Goal: Contribute content: Contribute content

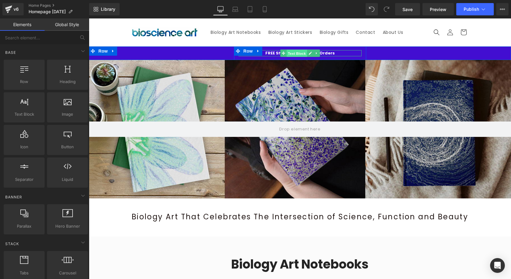
click at [295, 54] on span "Text Block" at bounding box center [296, 53] width 20 height 7
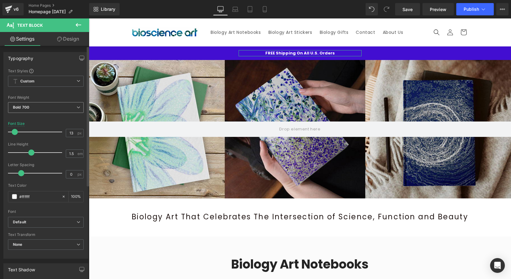
click at [44, 108] on span "Bold 700" at bounding box center [46, 107] width 76 height 11
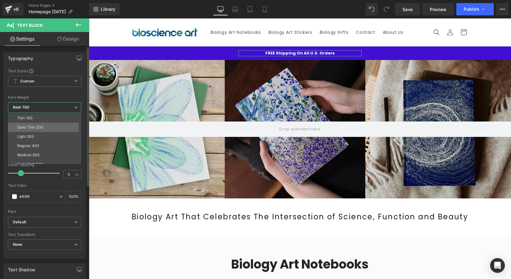
click at [40, 127] on div "Semi Thin 200" at bounding box center [30, 127] width 26 height 4
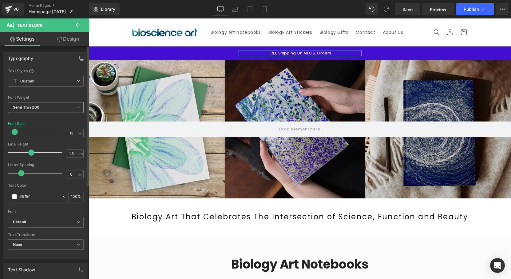
click at [42, 107] on span "Semi Thin 200" at bounding box center [46, 107] width 76 height 11
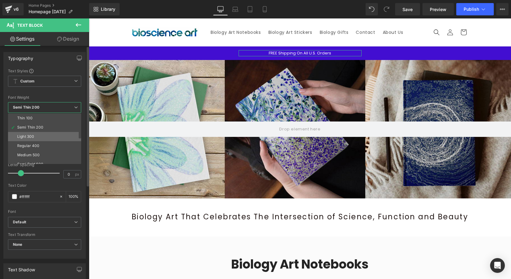
click at [40, 133] on li "Light 300" at bounding box center [46, 136] width 76 height 9
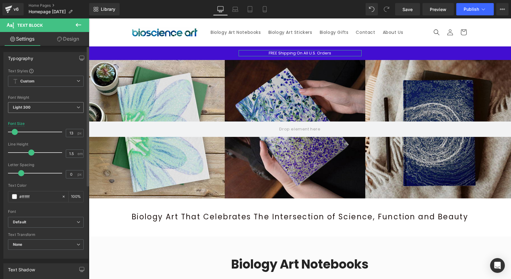
click at [41, 104] on span "Light 300" at bounding box center [46, 107] width 76 height 11
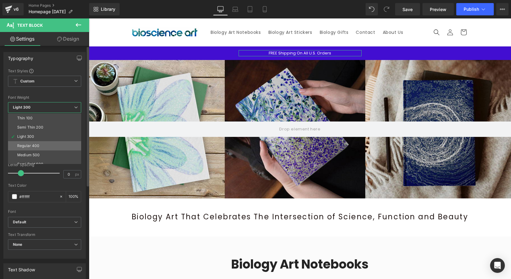
click at [33, 145] on div "Regular 400" at bounding box center [28, 146] width 22 height 4
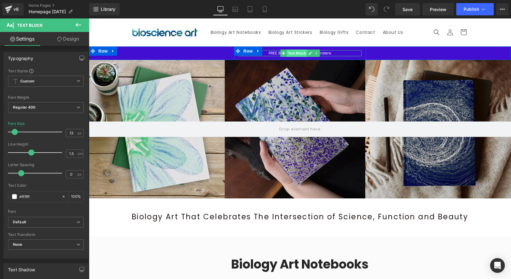
click at [294, 53] on span "Text Block" at bounding box center [296, 52] width 20 height 7
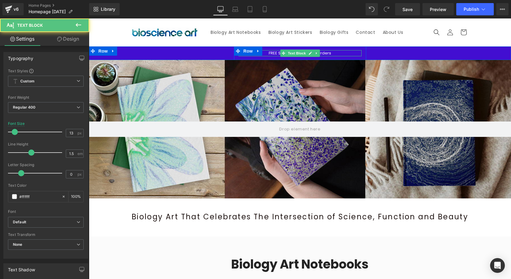
click at [330, 54] on p "FREE Shipping On All U.S. Orders" at bounding box center [299, 53] width 123 height 6
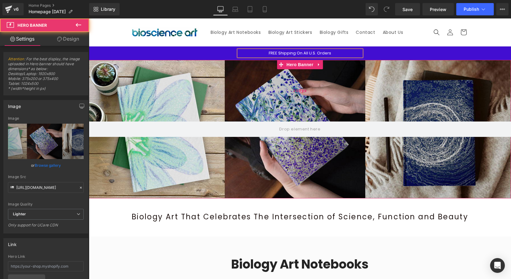
click at [371, 71] on div "200px" at bounding box center [300, 90] width 422 height 61
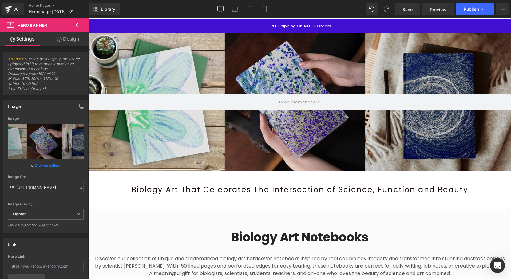
scroll to position [26, 0]
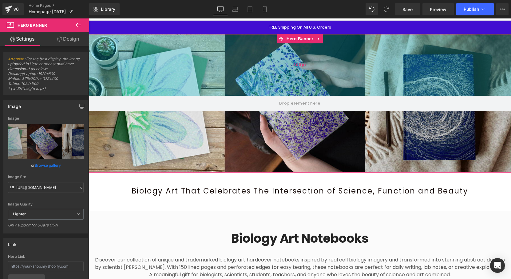
click at [121, 53] on div "200px" at bounding box center [300, 64] width 422 height 61
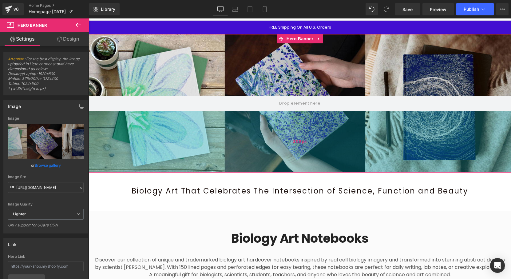
click at [112, 140] on div "200px" at bounding box center [300, 141] width 422 height 61
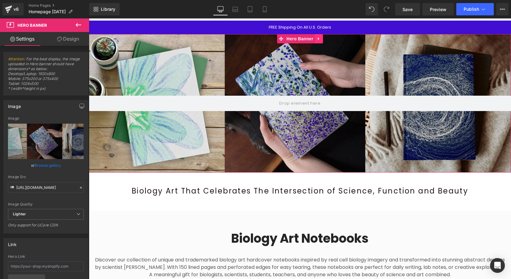
click at [317, 40] on icon at bounding box center [319, 38] width 4 height 5
click at [314, 40] on icon at bounding box center [315, 38] width 4 height 5
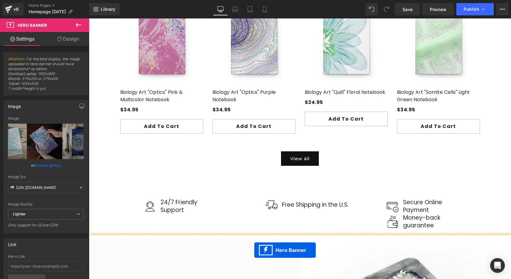
scroll to position [549, 0]
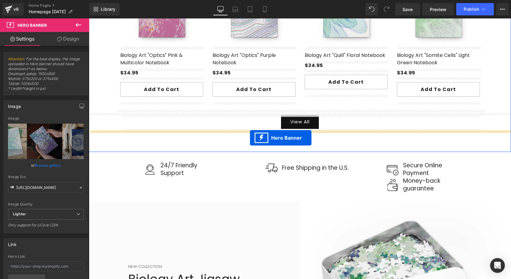
drag, startPoint x: 281, startPoint y: 23, endPoint x: 250, endPoint y: 138, distance: 118.8
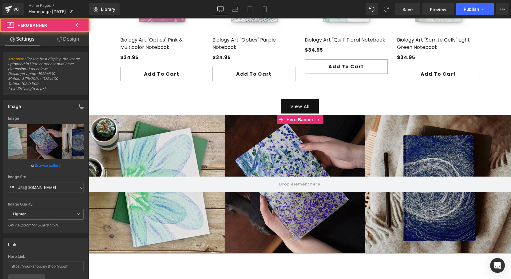
scroll to position [533, 0]
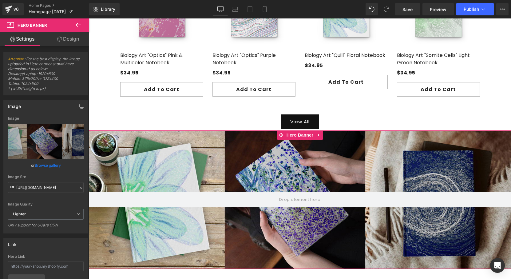
click at [155, 151] on div at bounding box center [300, 199] width 422 height 138
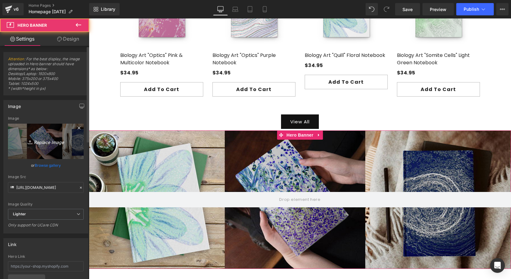
click at [63, 142] on icon "Replace Image" at bounding box center [45, 141] width 49 height 8
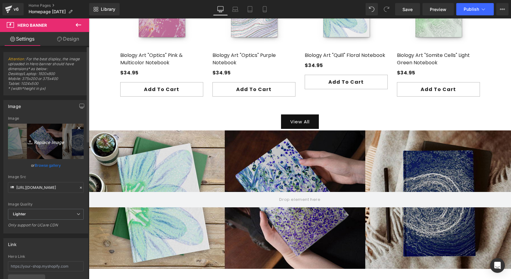
type input "C:\fakepath\bioscience-art-journal-hero3.jpg"
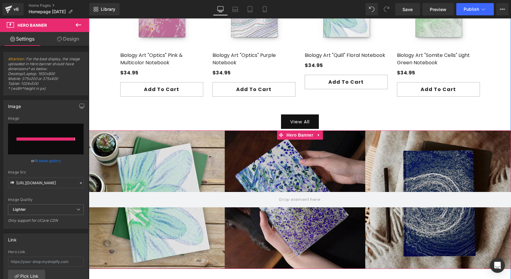
type input "[URL][DOMAIN_NAME]"
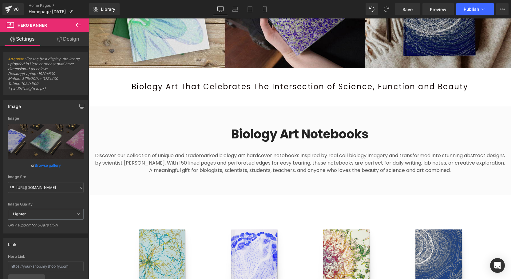
scroll to position [144, 0]
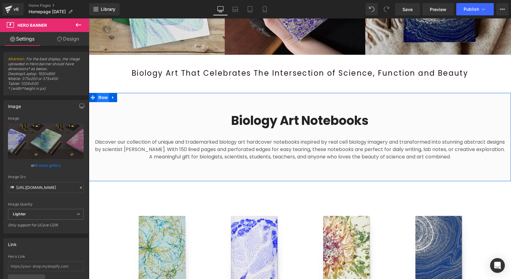
click at [103, 97] on span "Row" at bounding box center [103, 97] width 12 height 9
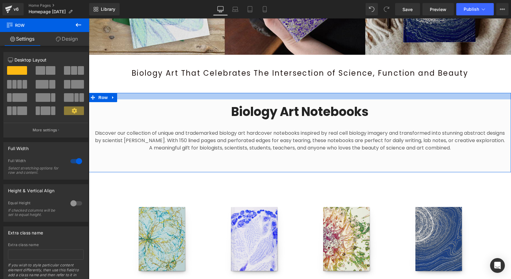
drag, startPoint x: 254, startPoint y: 103, endPoint x: 255, endPoint y: 94, distance: 9.0
click at [255, 94] on div at bounding box center [300, 96] width 422 height 6
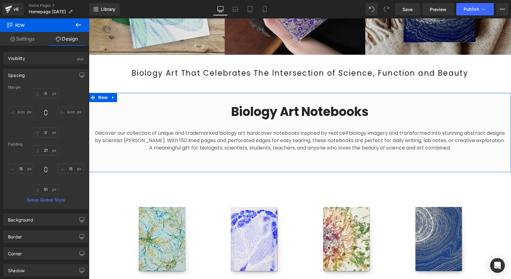
click at [251, 166] on div "Biology Art Notebooks Collection Title Discover our collection of unique and tr…" at bounding box center [300, 132] width 422 height 79
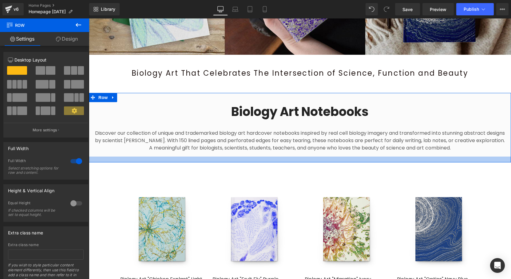
drag, startPoint x: 251, startPoint y: 171, endPoint x: 253, endPoint y: 160, distance: 10.3
click at [253, 160] on div at bounding box center [300, 159] width 422 height 6
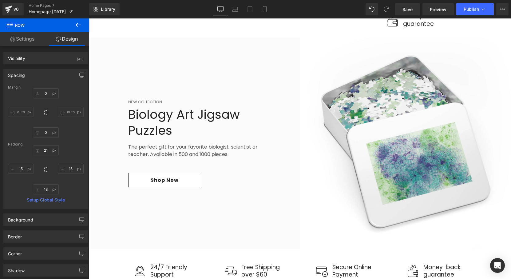
scroll to position [820, 0]
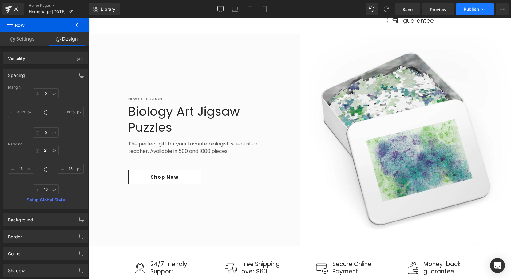
click at [467, 10] on span "Publish" at bounding box center [470, 9] width 15 height 5
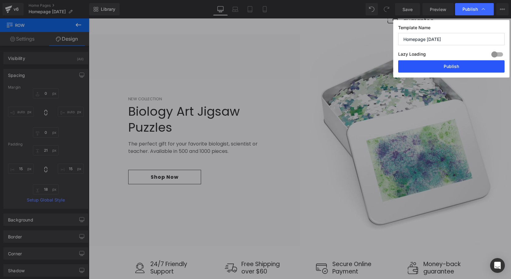
click at [444, 64] on button "Publish" at bounding box center [451, 66] width 106 height 12
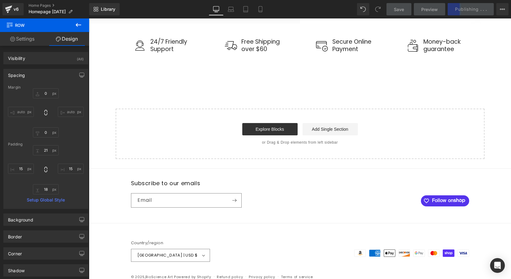
scroll to position [1041, 0]
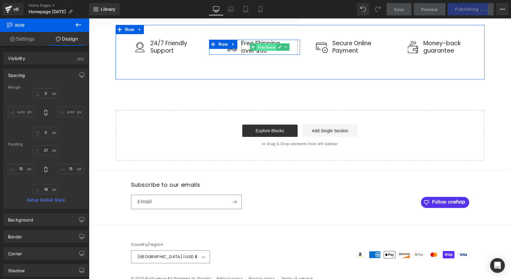
click at [271, 47] on span "Text Block" at bounding box center [266, 47] width 20 height 7
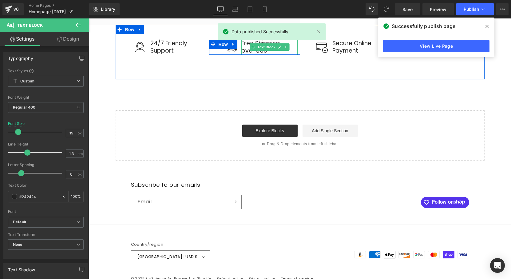
click at [248, 51] on p "over $60" at bounding box center [269, 51] width 56 height 8
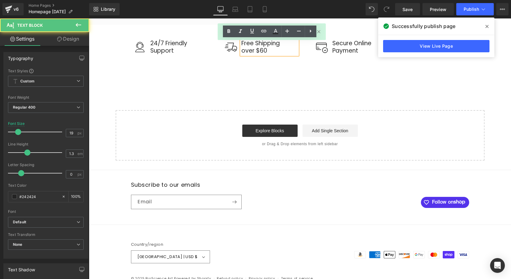
click at [256, 51] on p "over $60" at bounding box center [269, 51] width 56 height 8
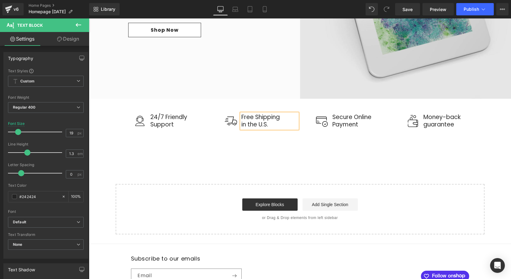
scroll to position [964, 0]
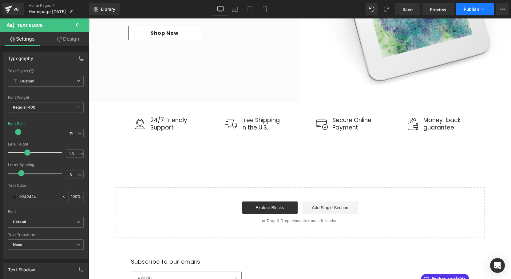
click at [467, 8] on span "Publish" at bounding box center [470, 9] width 15 height 5
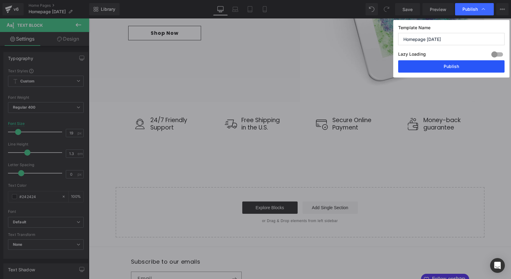
click at [440, 63] on button "Publish" at bounding box center [451, 66] width 106 height 12
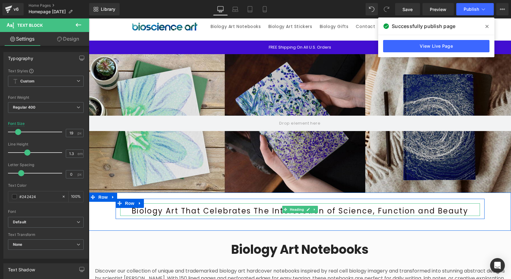
scroll to position [0, 0]
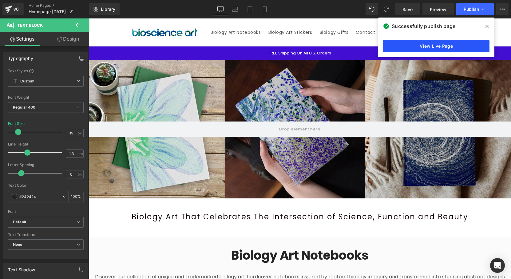
click at [445, 44] on link "View Live Page" at bounding box center [436, 46] width 106 height 12
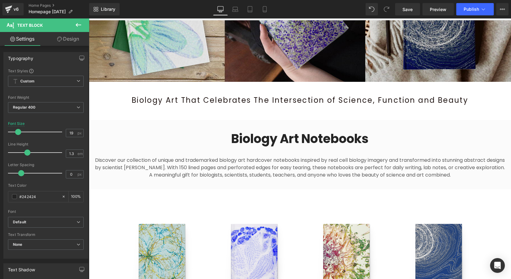
scroll to position [152, 0]
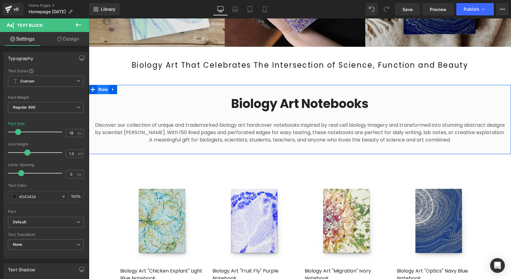
click at [102, 89] on span "Row" at bounding box center [103, 89] width 12 height 9
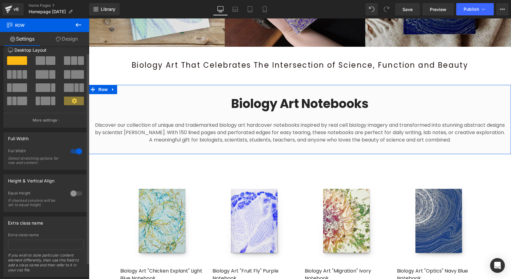
scroll to position [0, 0]
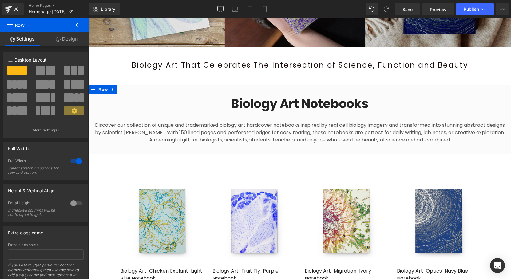
click at [67, 42] on link "Design" at bounding box center [67, 39] width 45 height 14
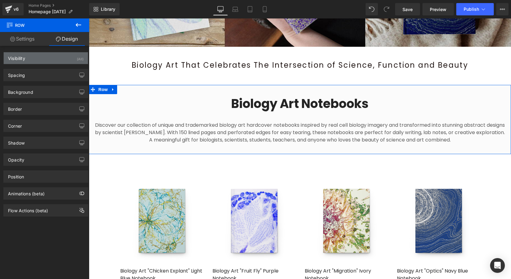
click at [23, 55] on div "Visibility" at bounding box center [16, 56] width 17 height 9
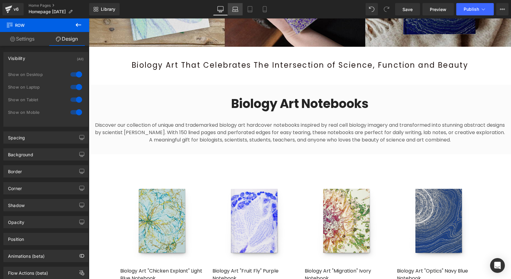
click at [234, 8] on icon at bounding box center [235, 9] width 6 height 6
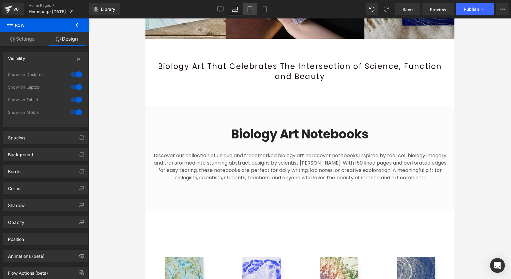
click at [250, 12] on link "Tablet" at bounding box center [249, 9] width 15 height 12
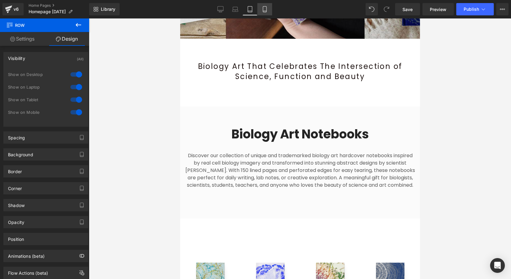
click at [263, 8] on icon at bounding box center [264, 9] width 3 height 6
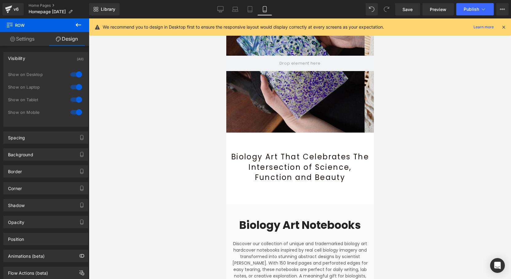
scroll to position [0, 0]
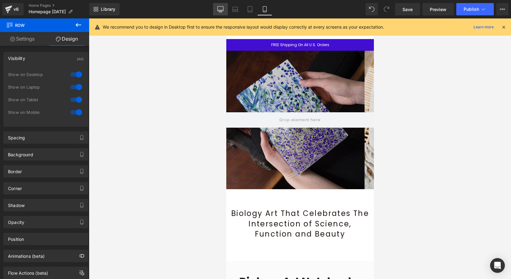
click at [219, 10] on icon at bounding box center [220, 9] width 6 height 6
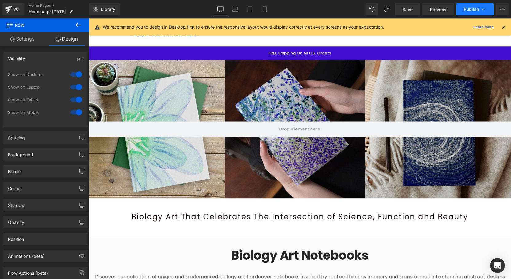
click at [459, 8] on button "Publish" at bounding box center [474, 9] width 37 height 12
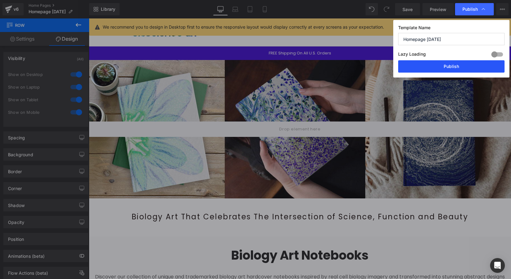
click at [424, 65] on button "Publish" at bounding box center [451, 66] width 106 height 12
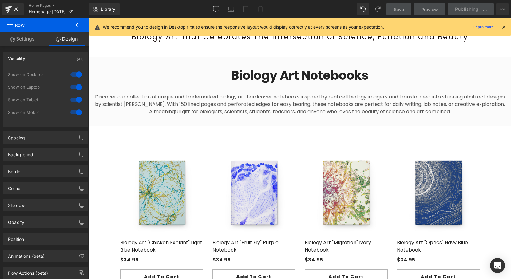
scroll to position [202, 0]
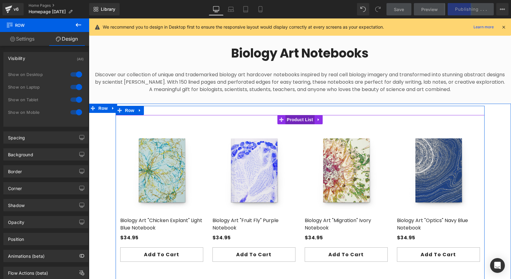
click at [295, 120] on span "Product List" at bounding box center [299, 119] width 29 height 9
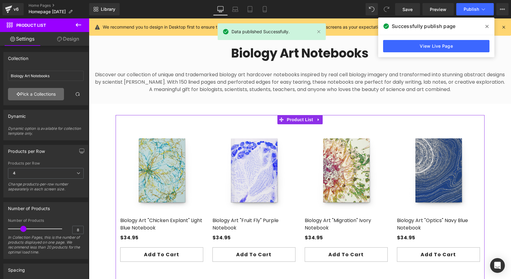
click at [44, 95] on link "Pick a Collections" at bounding box center [36, 94] width 56 height 12
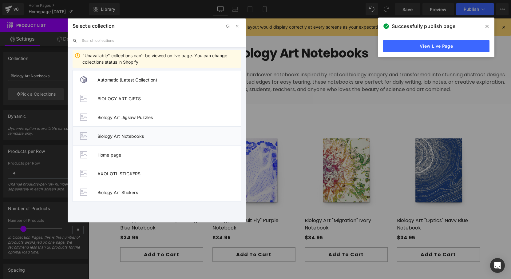
click at [120, 135] on span "Biology Art Notebooks" at bounding box center [168, 135] width 143 height 5
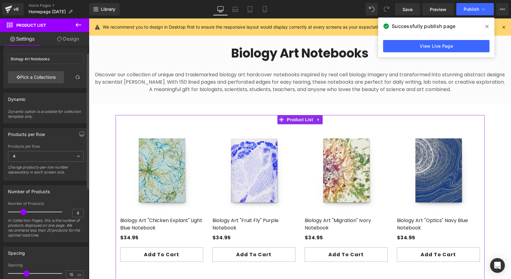
scroll to position [8, 0]
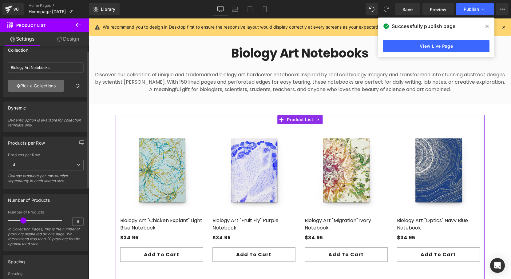
click at [46, 86] on link "Pick a Collections" at bounding box center [36, 86] width 56 height 12
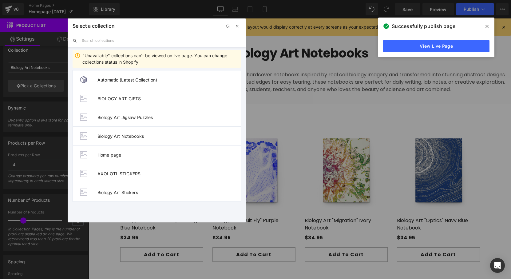
click at [240, 29] on button "button" at bounding box center [237, 25] width 7 height 7
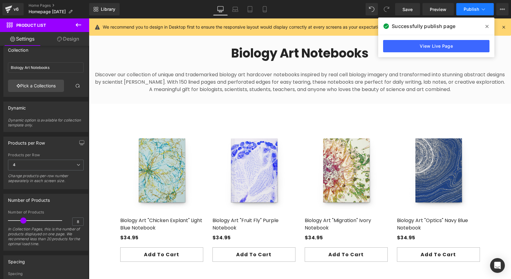
click at [474, 10] on span "Publish" at bounding box center [470, 9] width 15 height 5
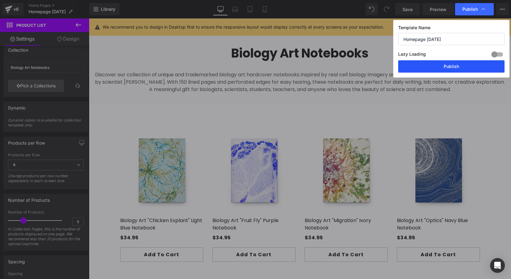
click at [442, 67] on button "Publish" at bounding box center [451, 66] width 106 height 12
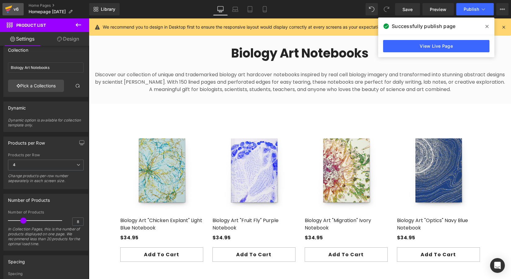
click at [10, 12] on icon at bounding box center [8, 9] width 7 height 15
